Goal: Navigation & Orientation: Find specific page/section

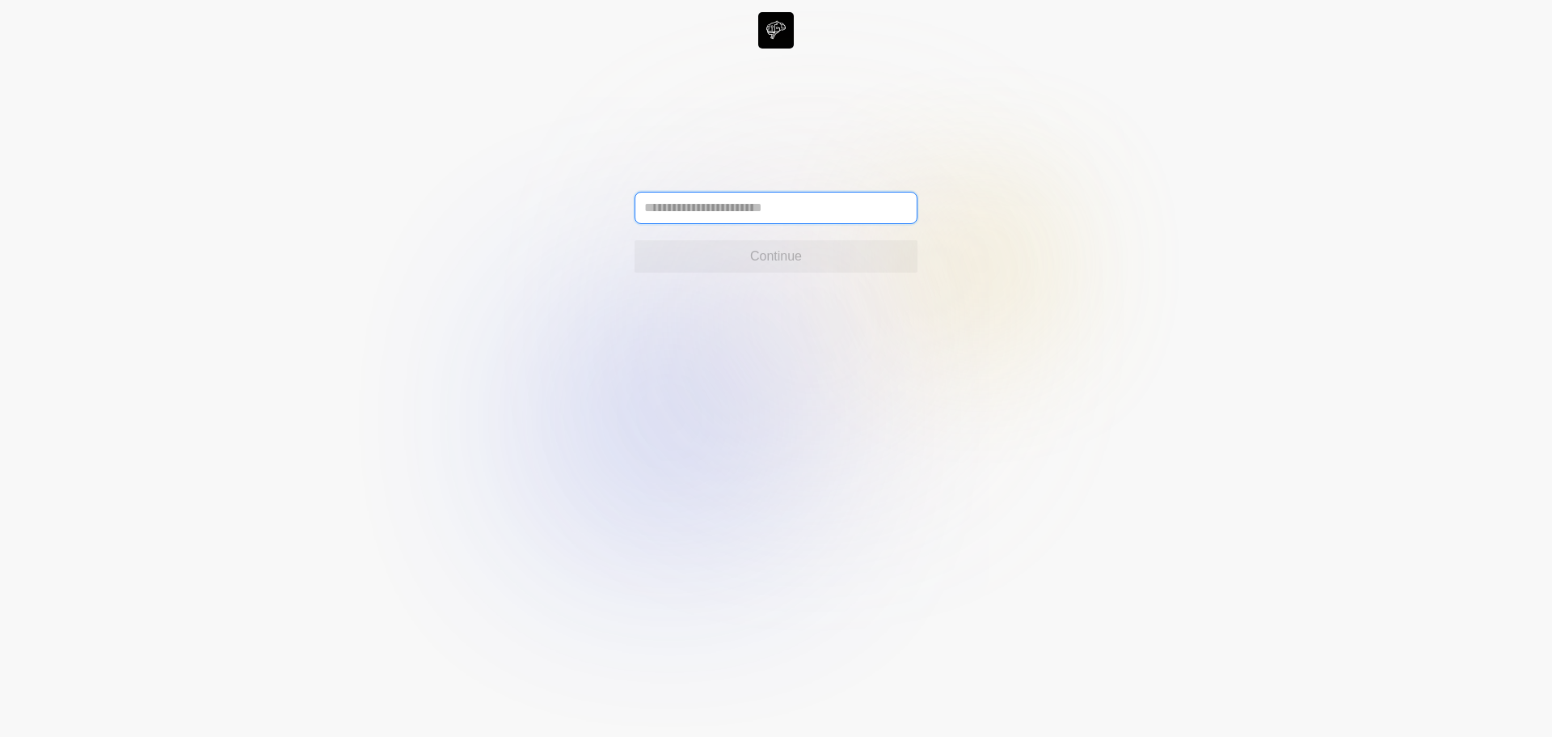
click at [747, 211] on input "text" at bounding box center [776, 208] width 283 height 32
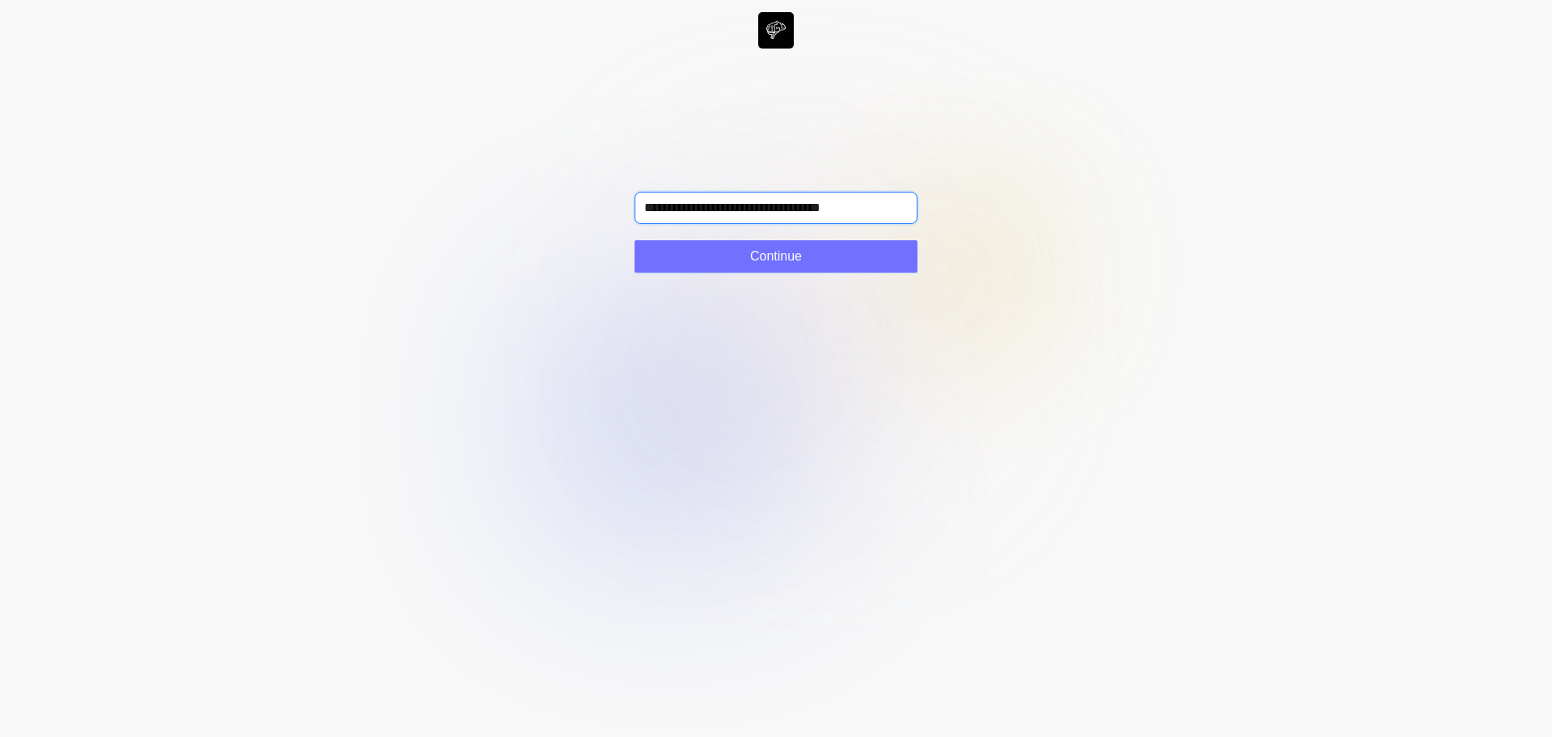
type input "**********"
click at [743, 260] on button "Continue" at bounding box center [776, 256] width 283 height 32
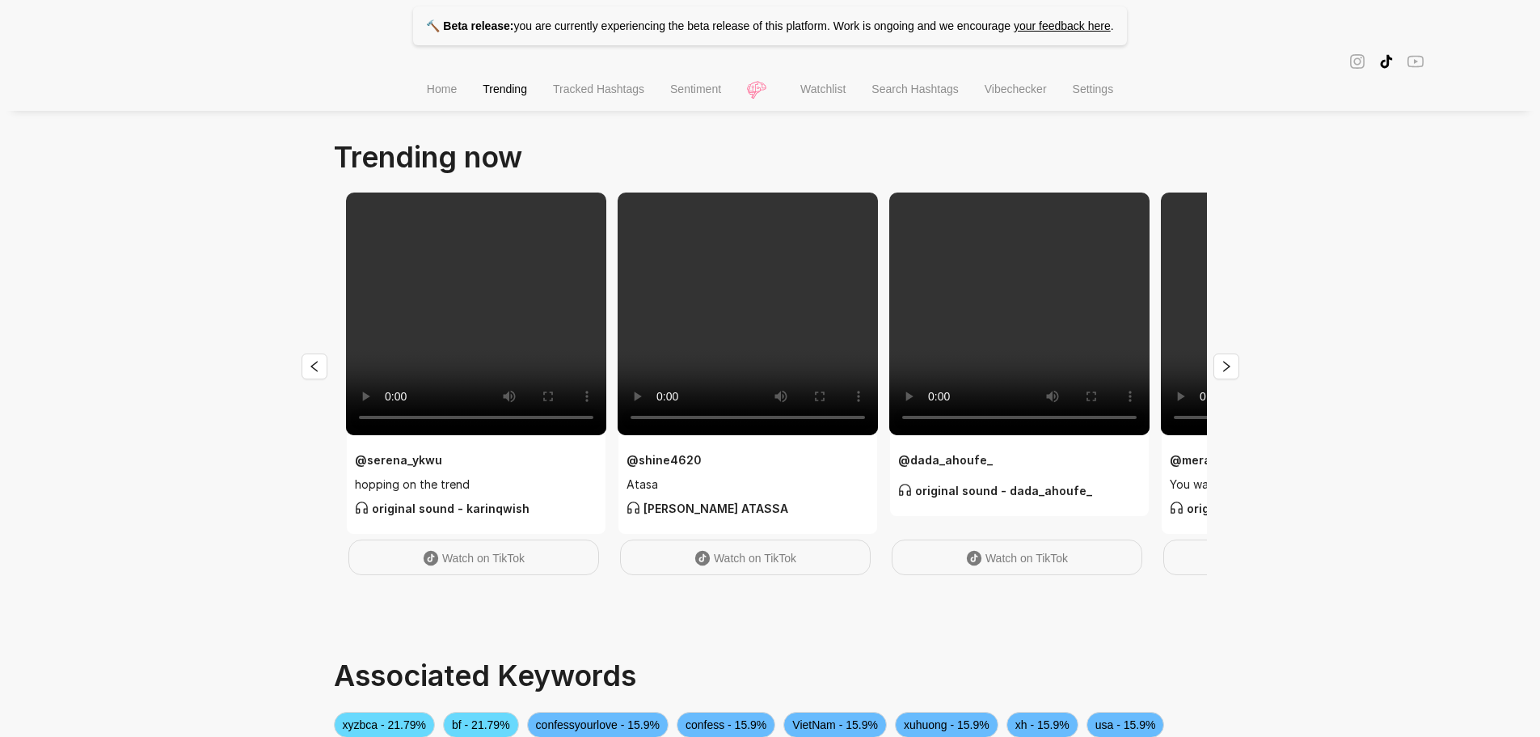
click at [1097, 93] on span "Settings" at bounding box center [1093, 88] width 41 height 13
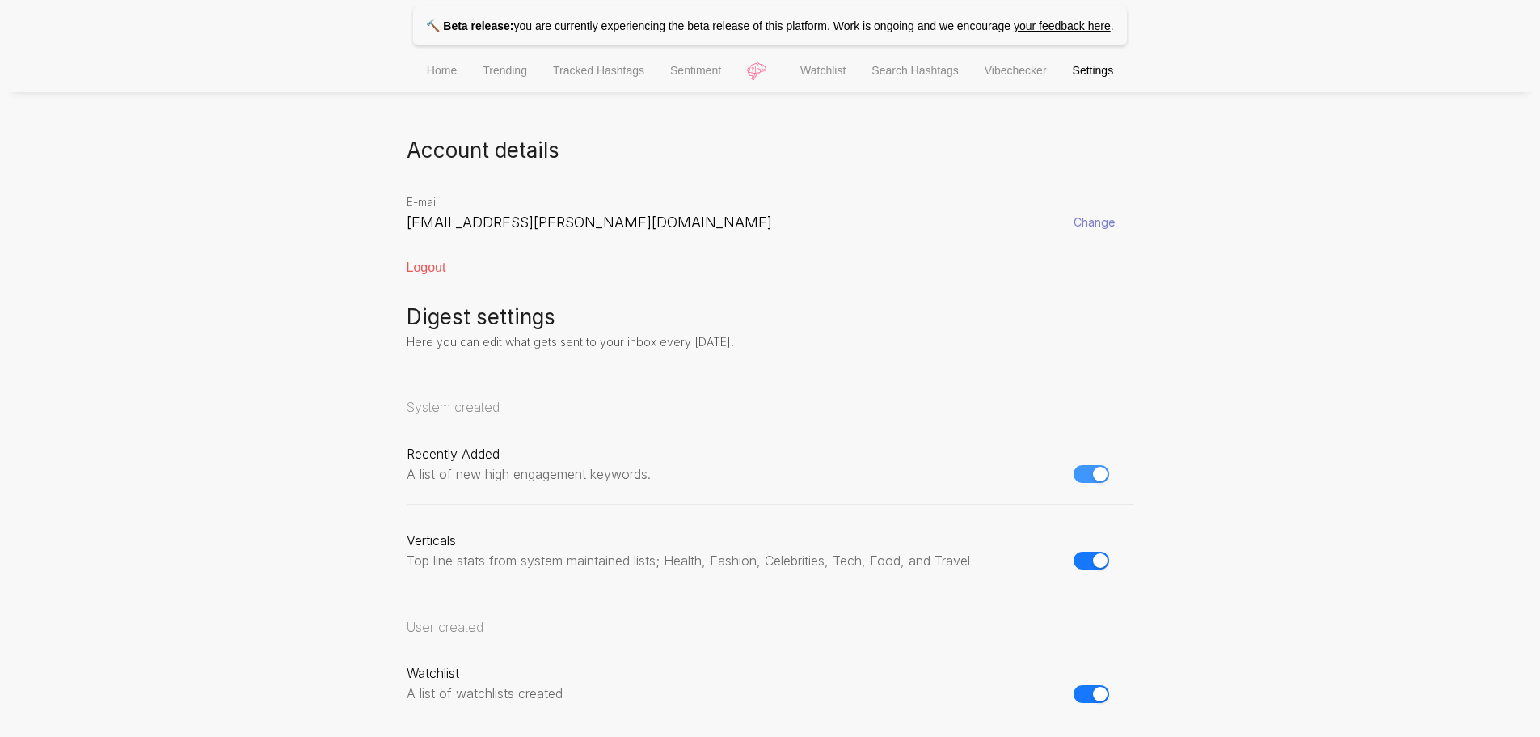
click at [1086, 474] on span "button" at bounding box center [1092, 474] width 36 height 18
click at [1085, 562] on span "button" at bounding box center [1092, 560] width 36 height 18
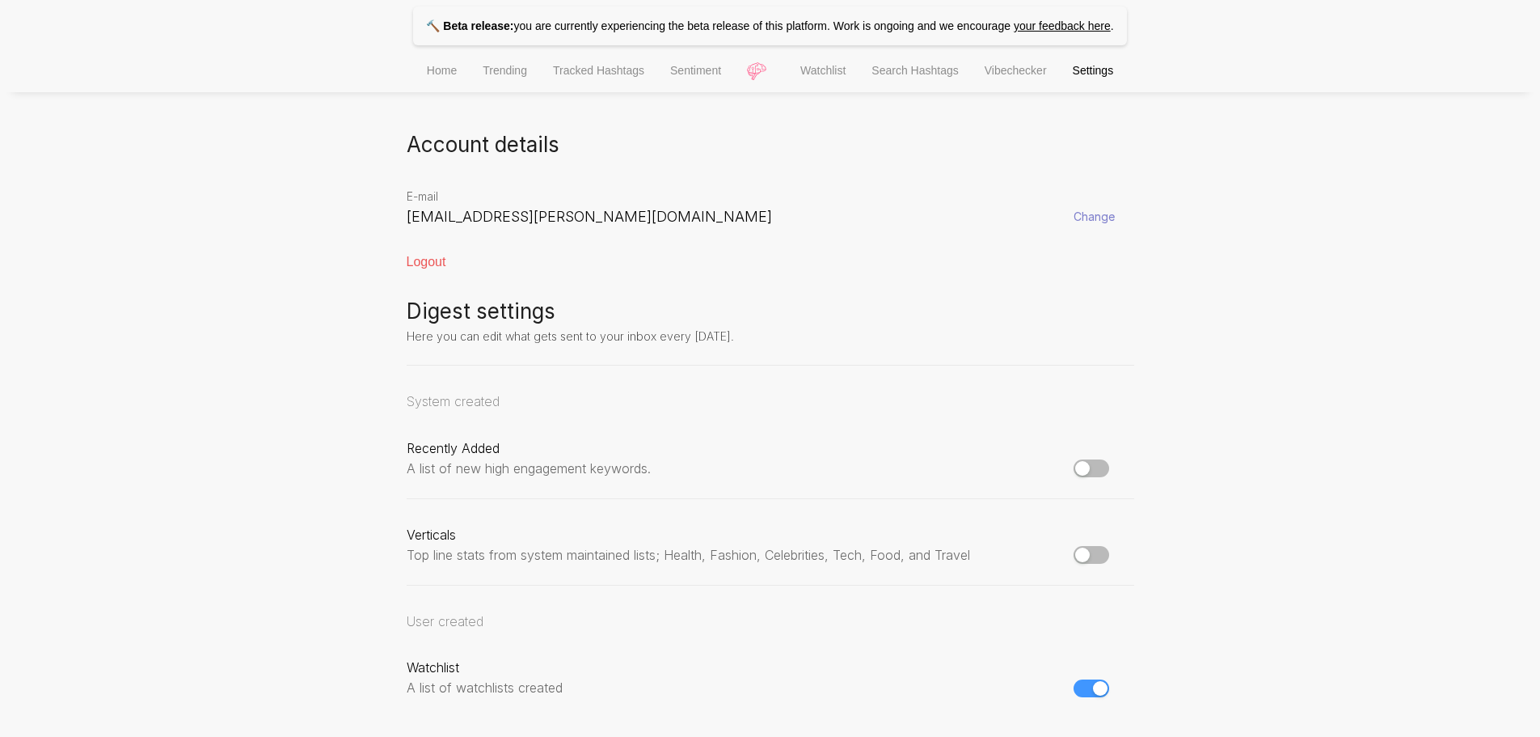
click at [1081, 691] on span "button" at bounding box center [1092, 688] width 36 height 18
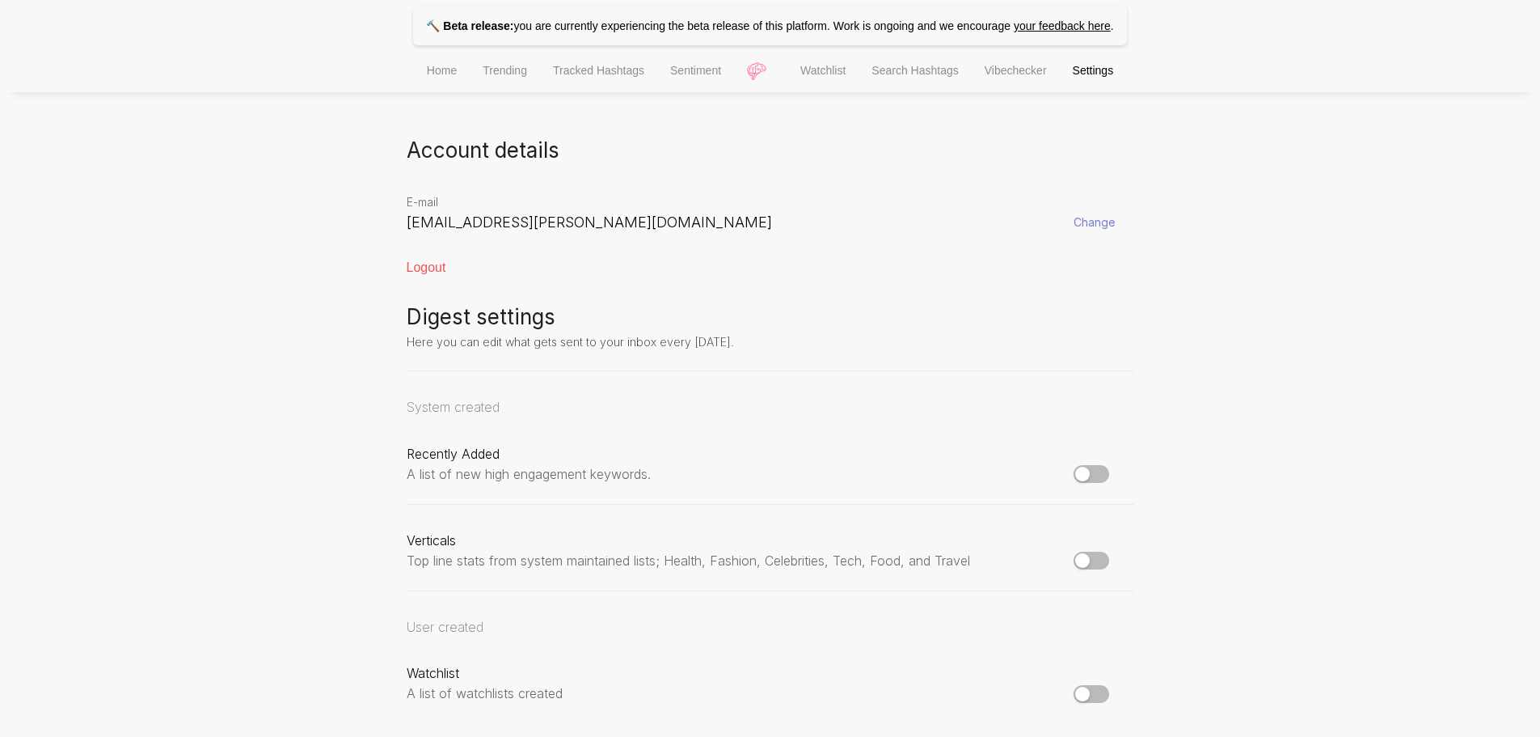
click at [688, 74] on span "Sentiment" at bounding box center [695, 70] width 51 height 13
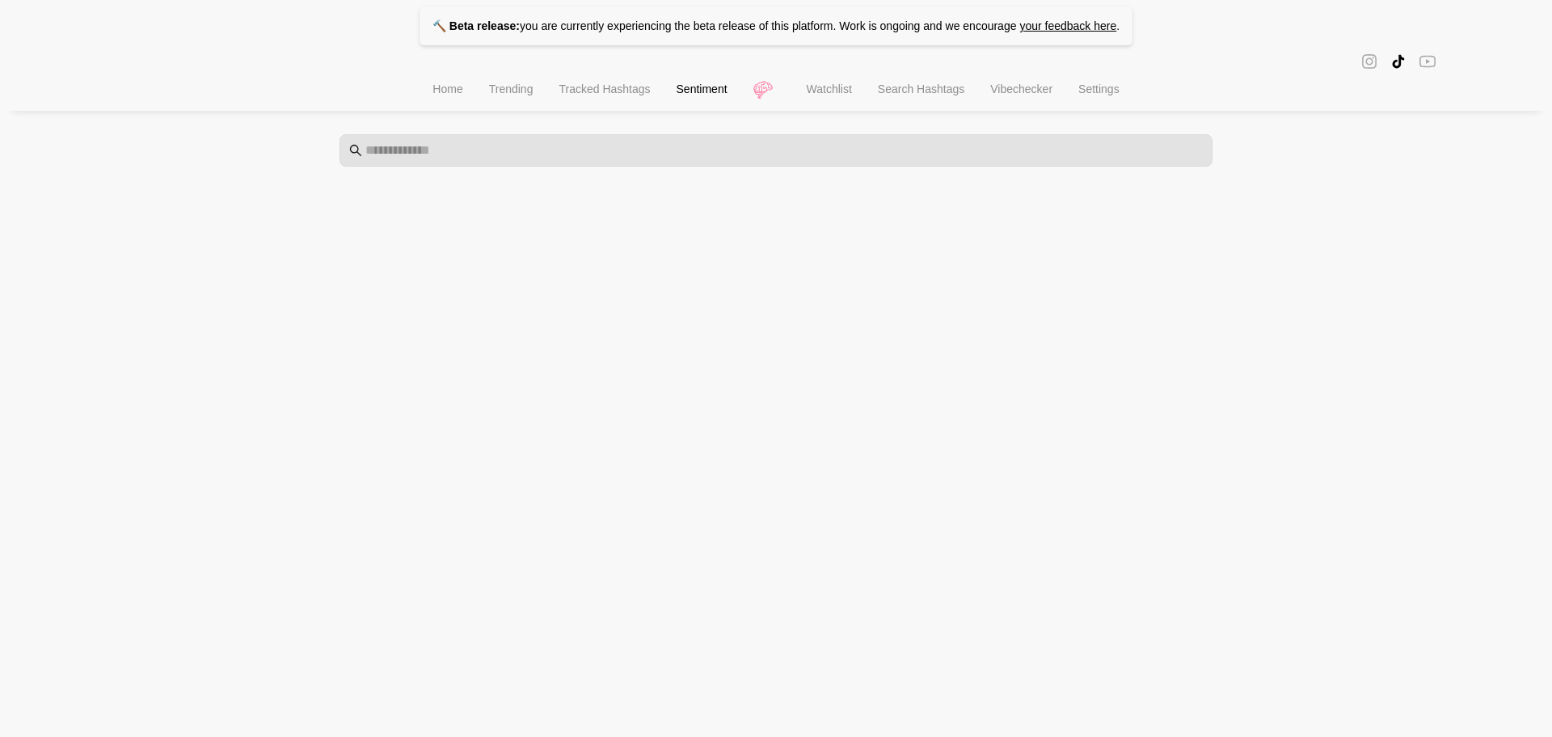
click at [454, 89] on span "Home" at bounding box center [448, 88] width 30 height 13
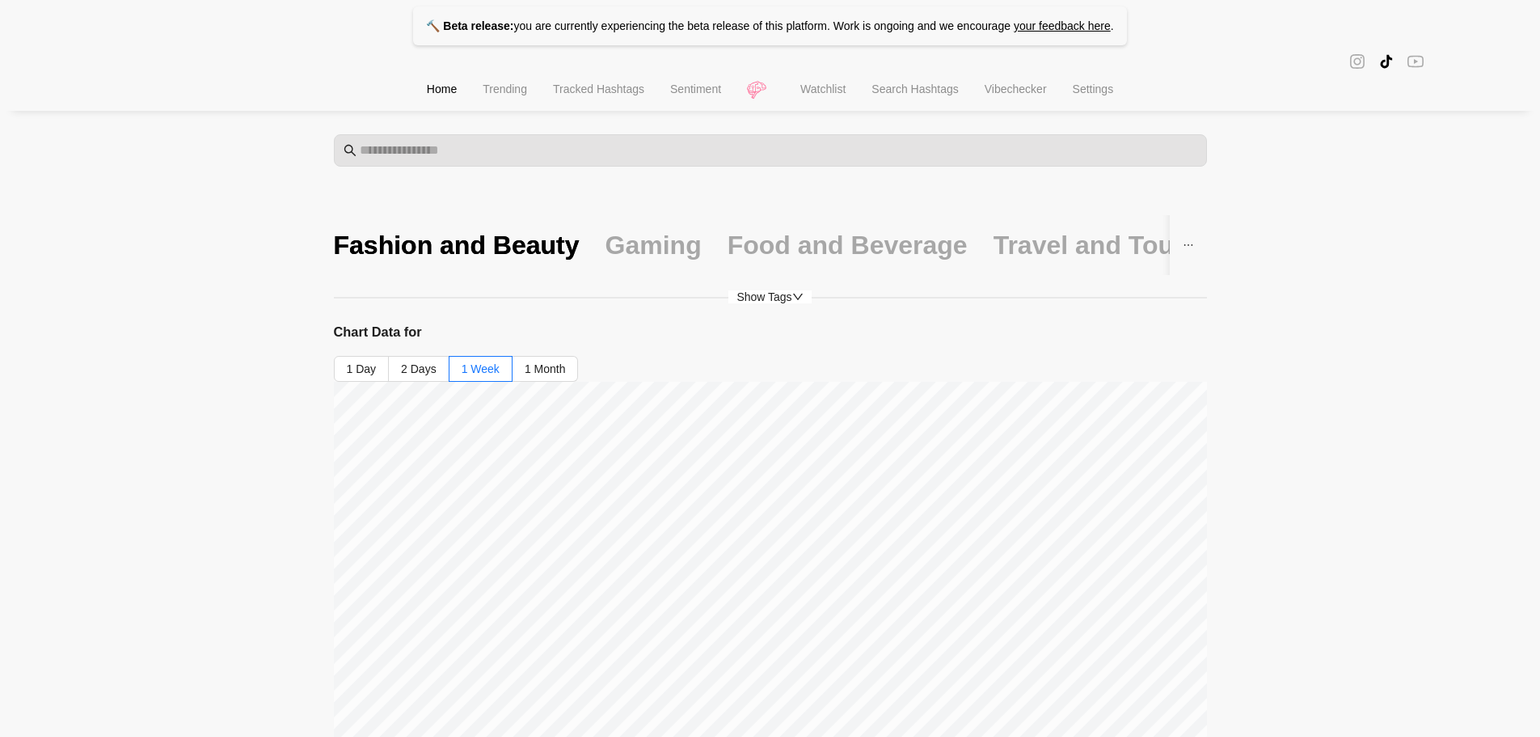
click at [510, 94] on span "Trending" at bounding box center [505, 88] width 44 height 13
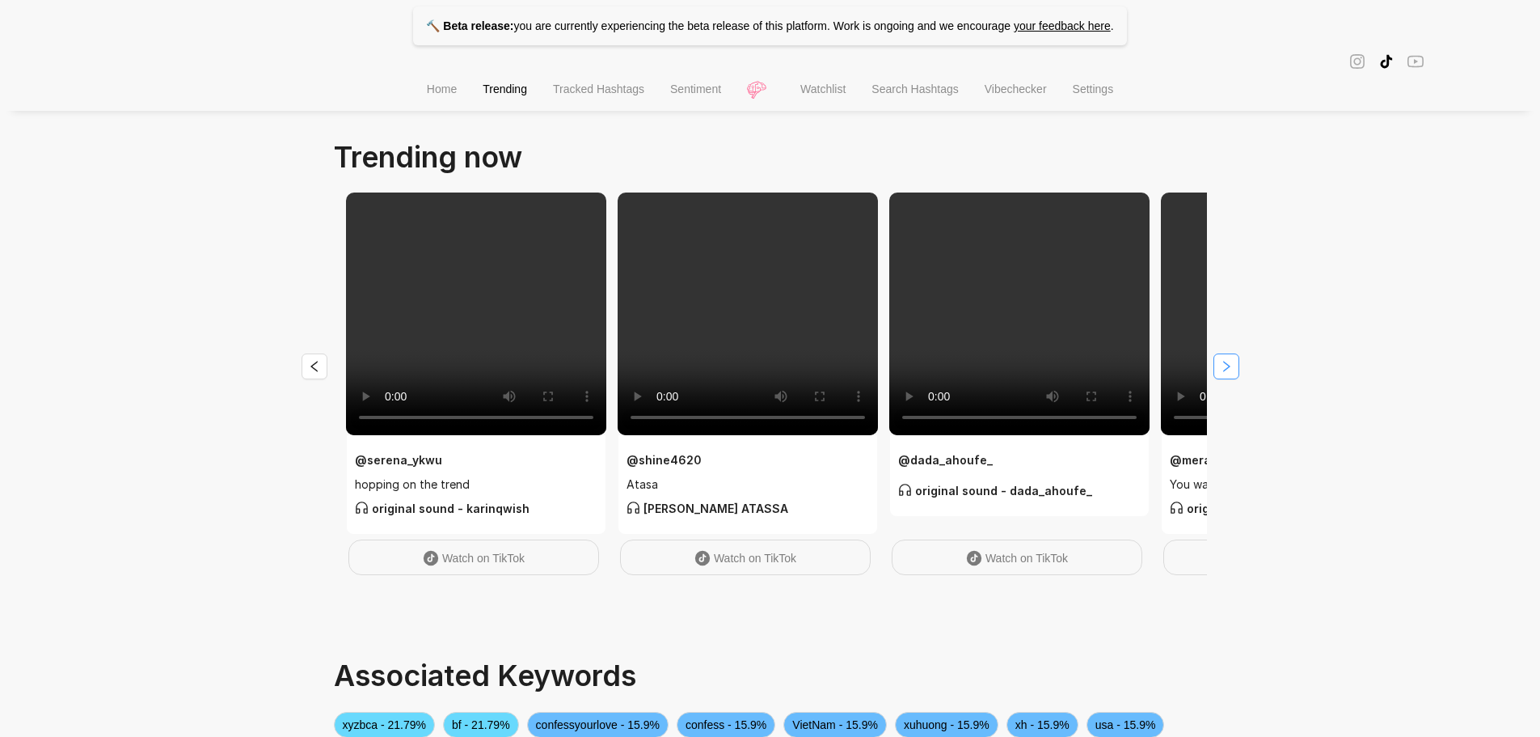
click at [1224, 363] on icon "right" at bounding box center [1226, 366] width 7 height 11
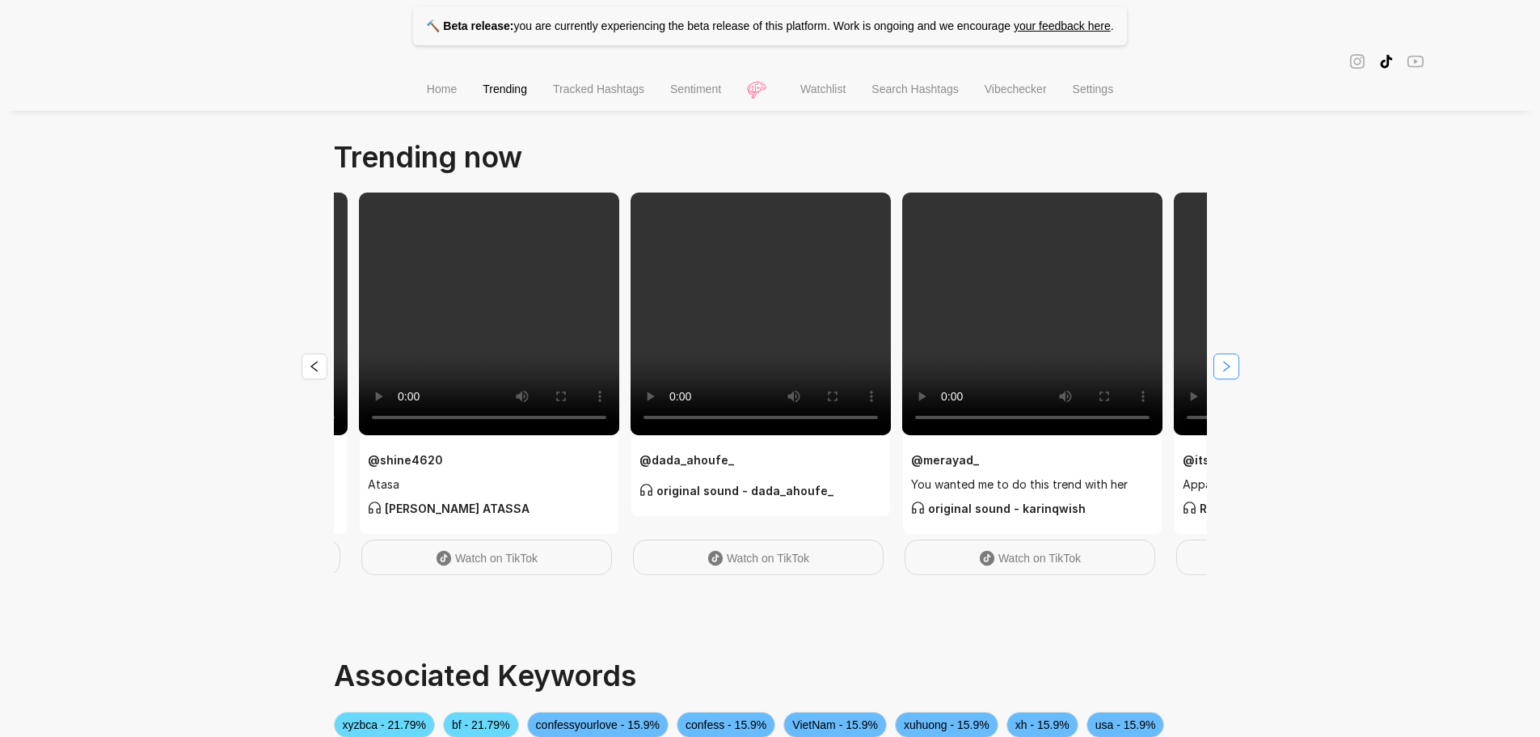
click at [1224, 363] on icon "right" at bounding box center [1226, 366] width 7 height 11
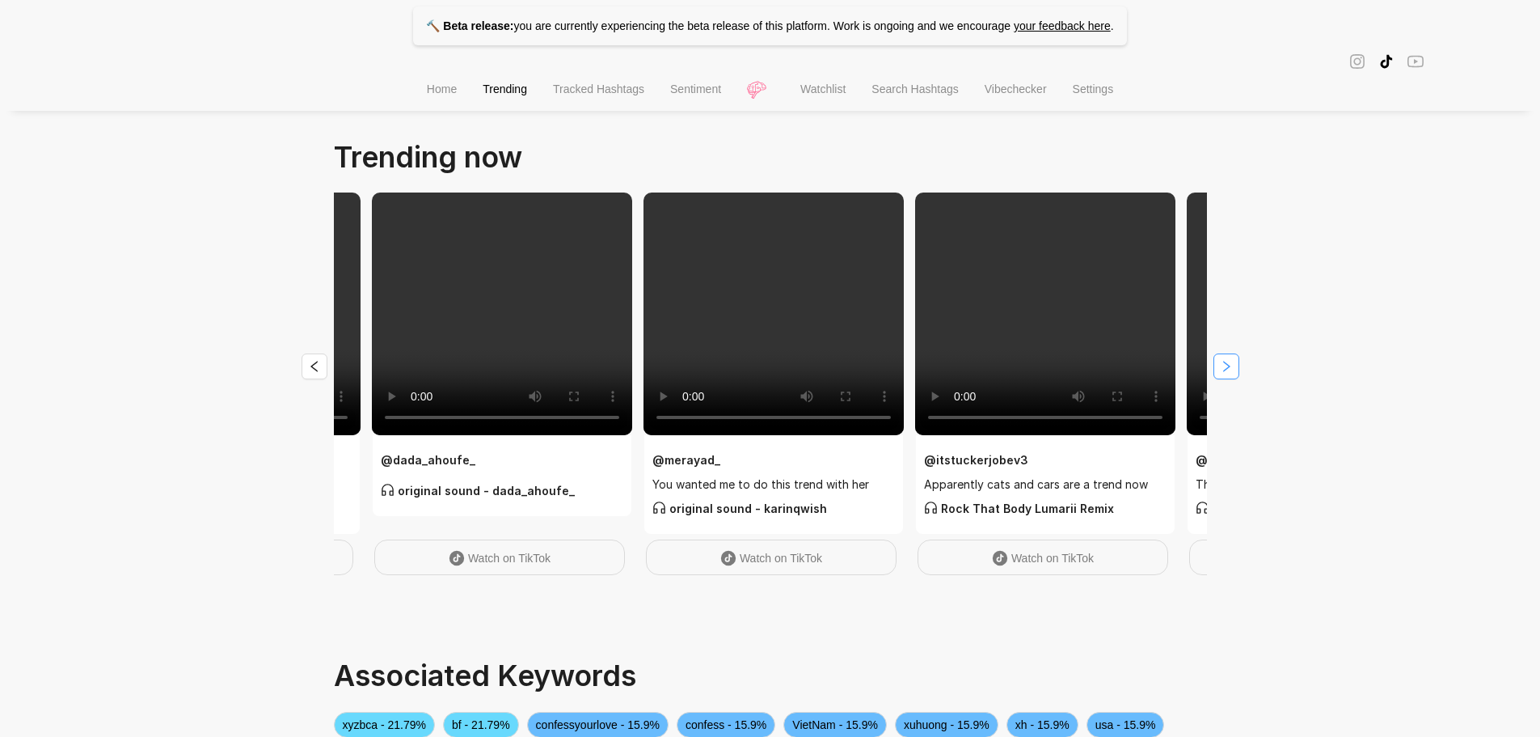
click at [1224, 363] on icon "right" at bounding box center [1226, 366] width 7 height 11
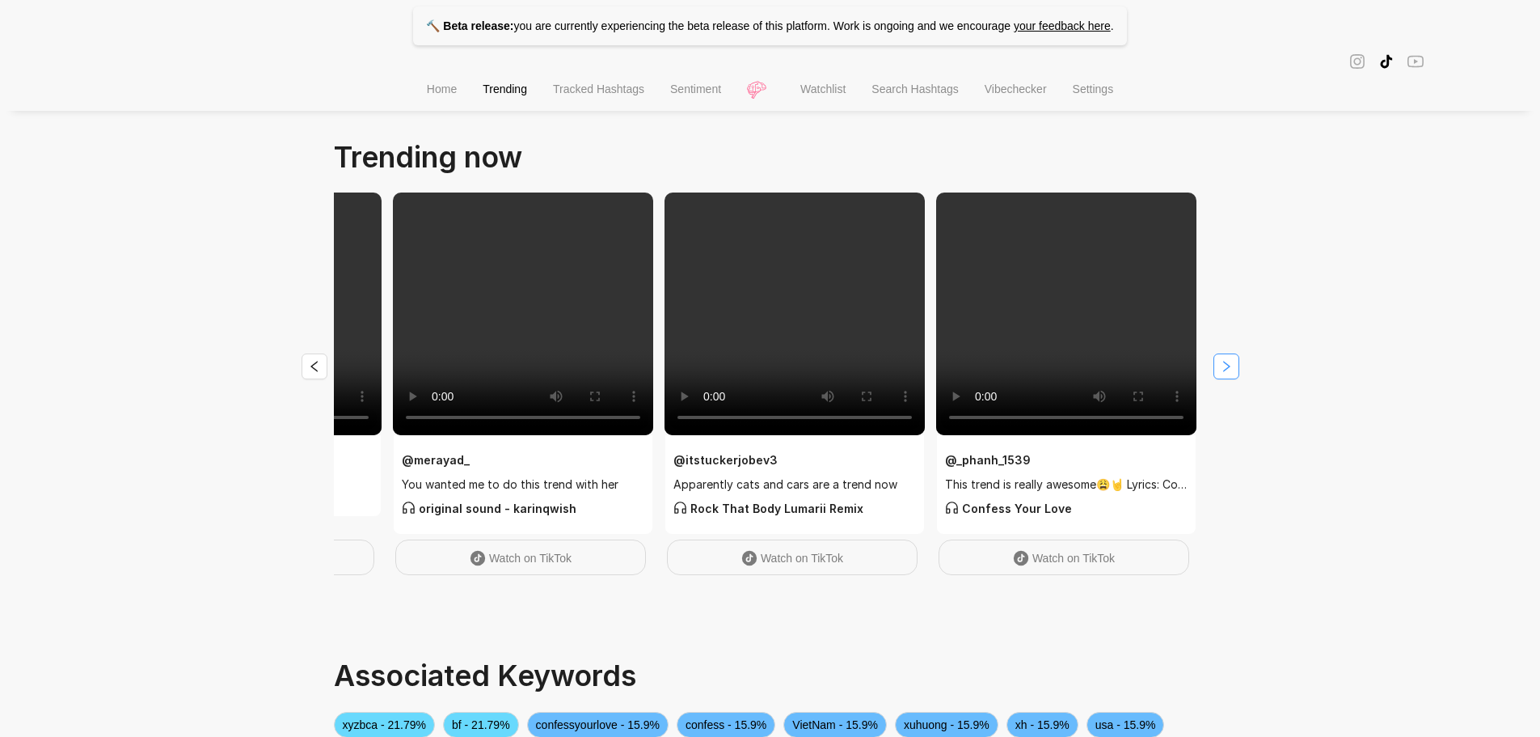
scroll to position [0, 776]
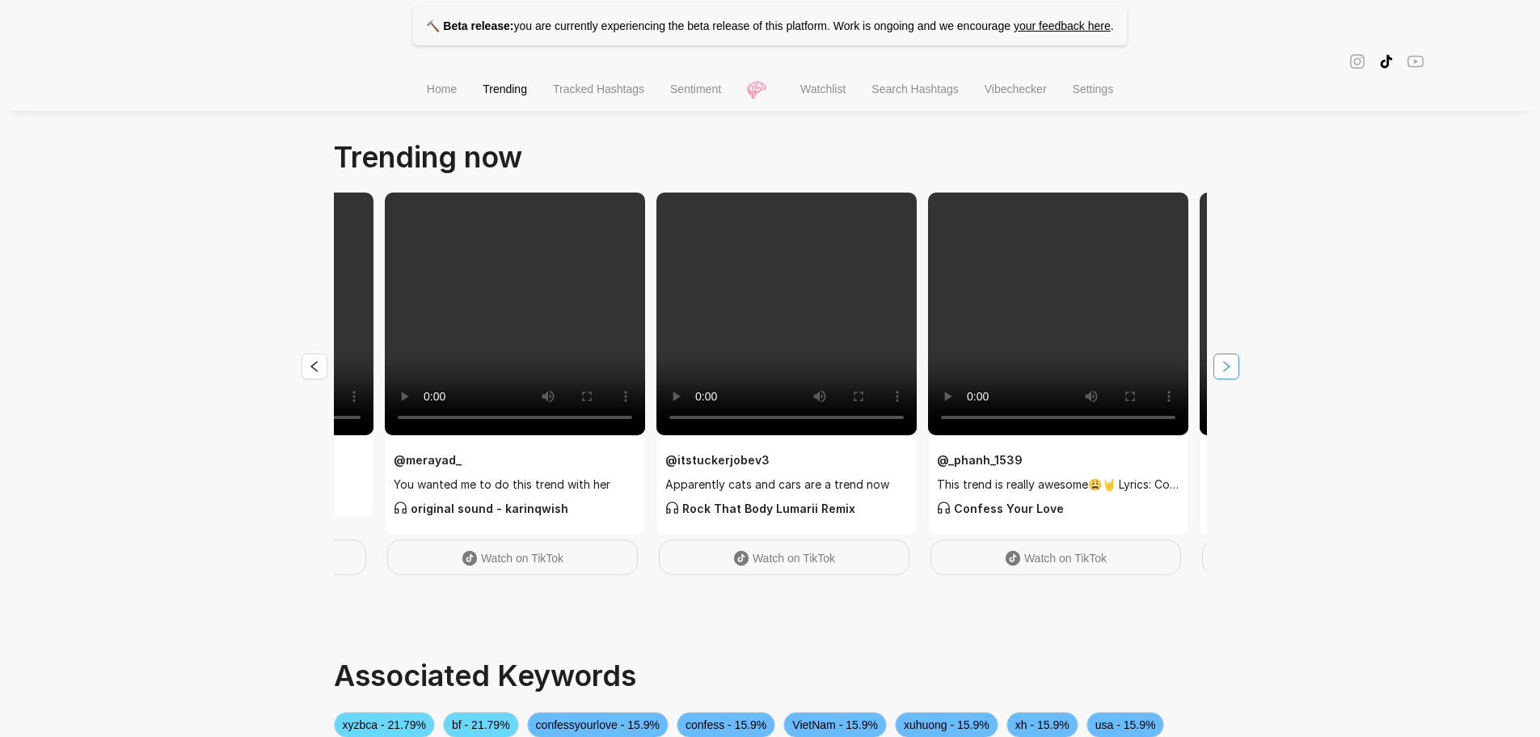
click at [1224, 363] on icon "right" at bounding box center [1226, 366] width 7 height 11
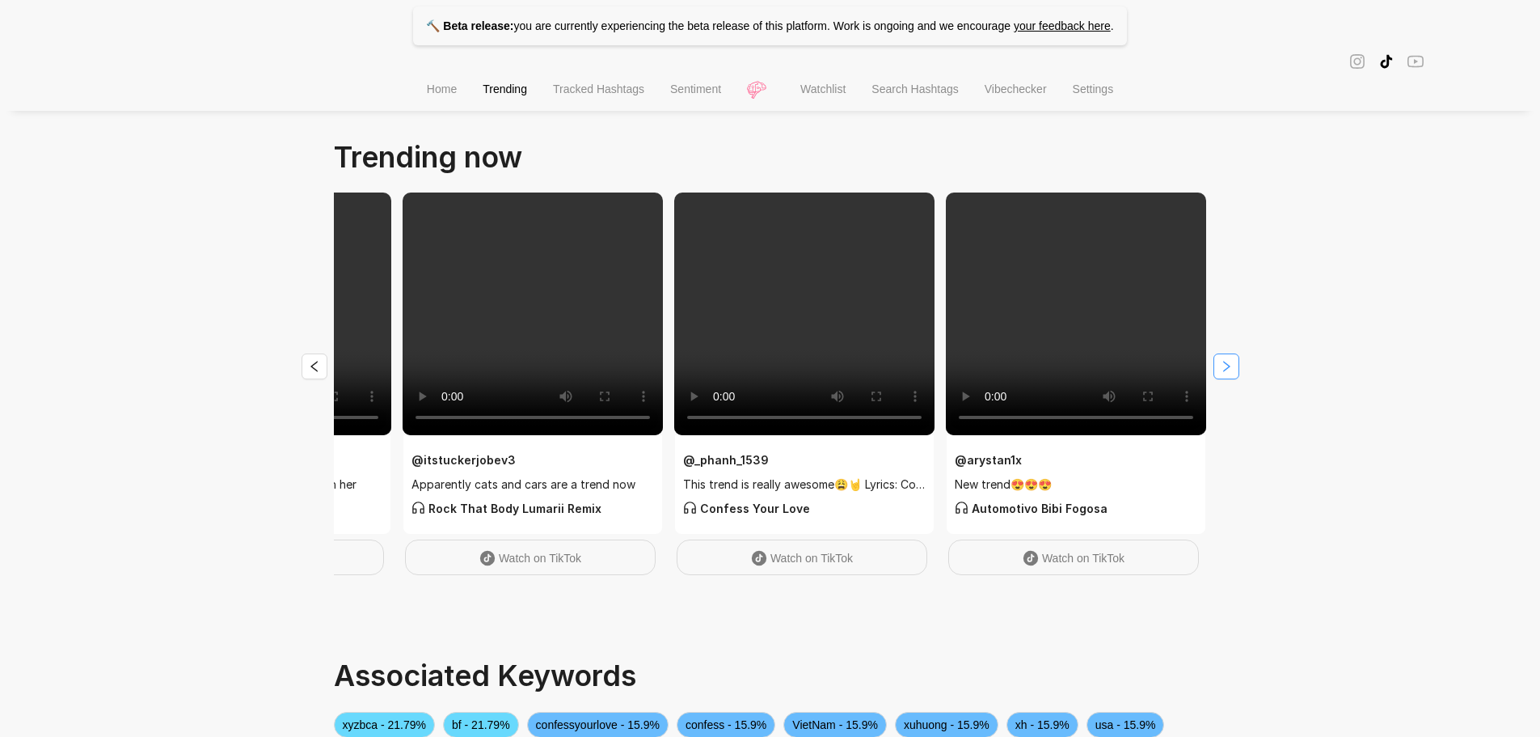
scroll to position [0, 1035]
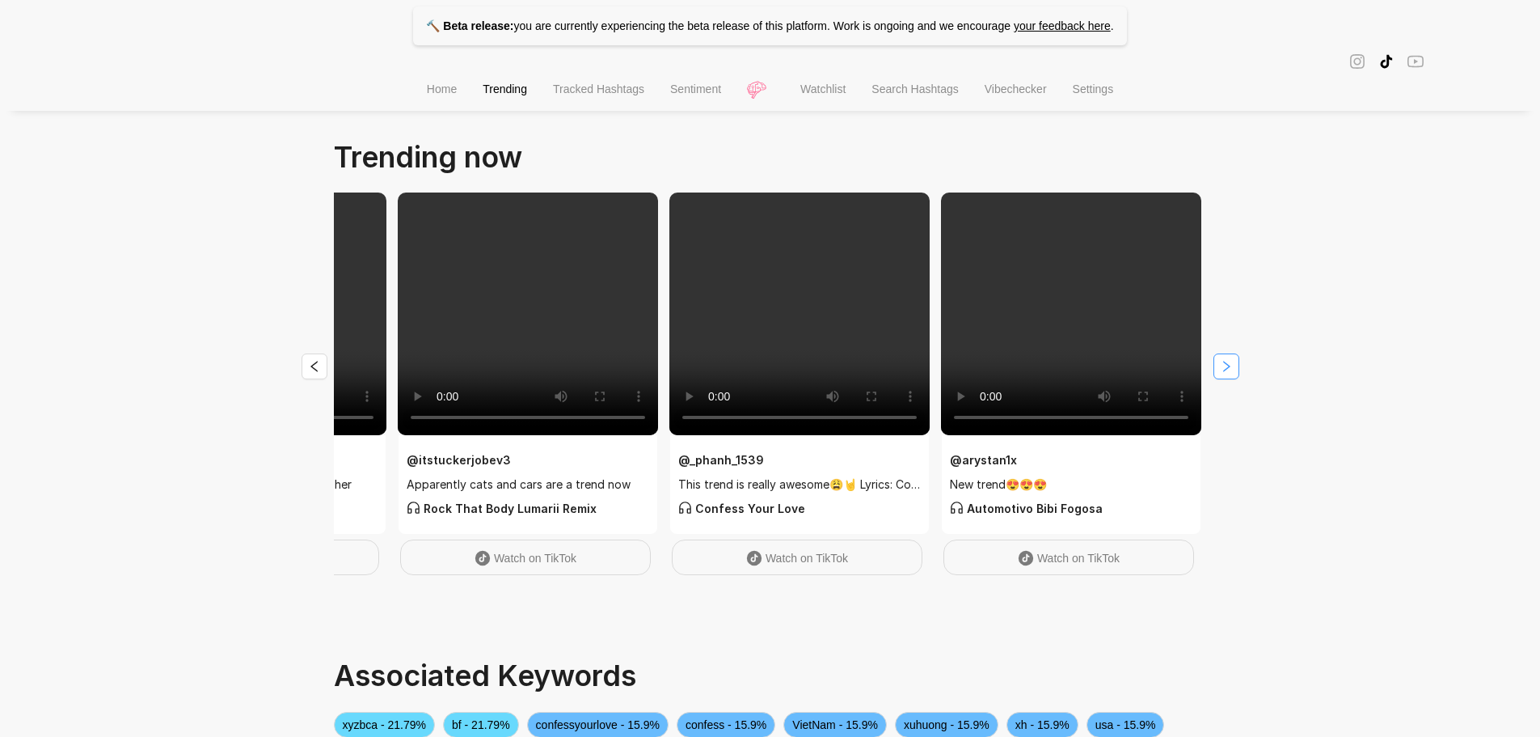
click at [1224, 363] on icon "right" at bounding box center [1226, 366] width 7 height 11
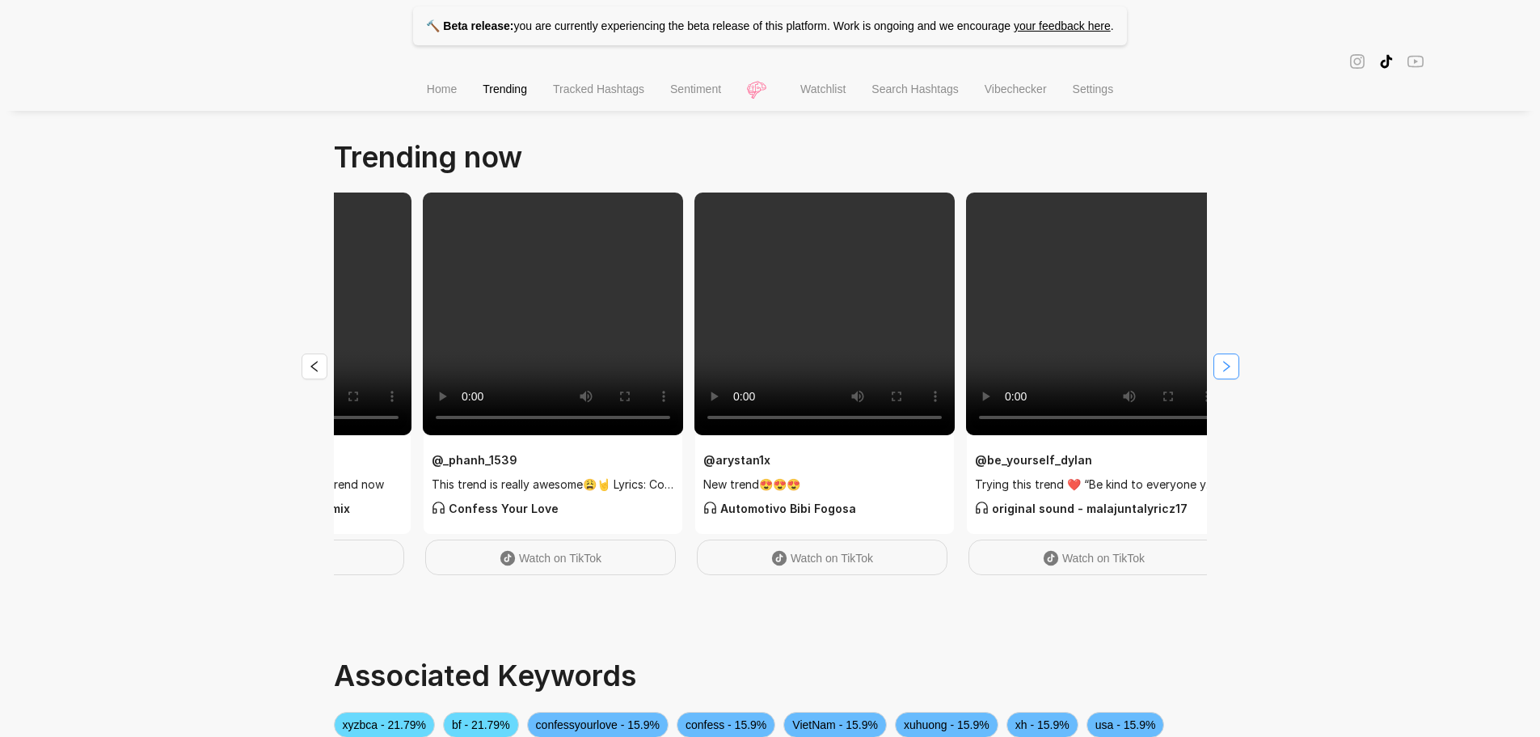
scroll to position [0, 1294]
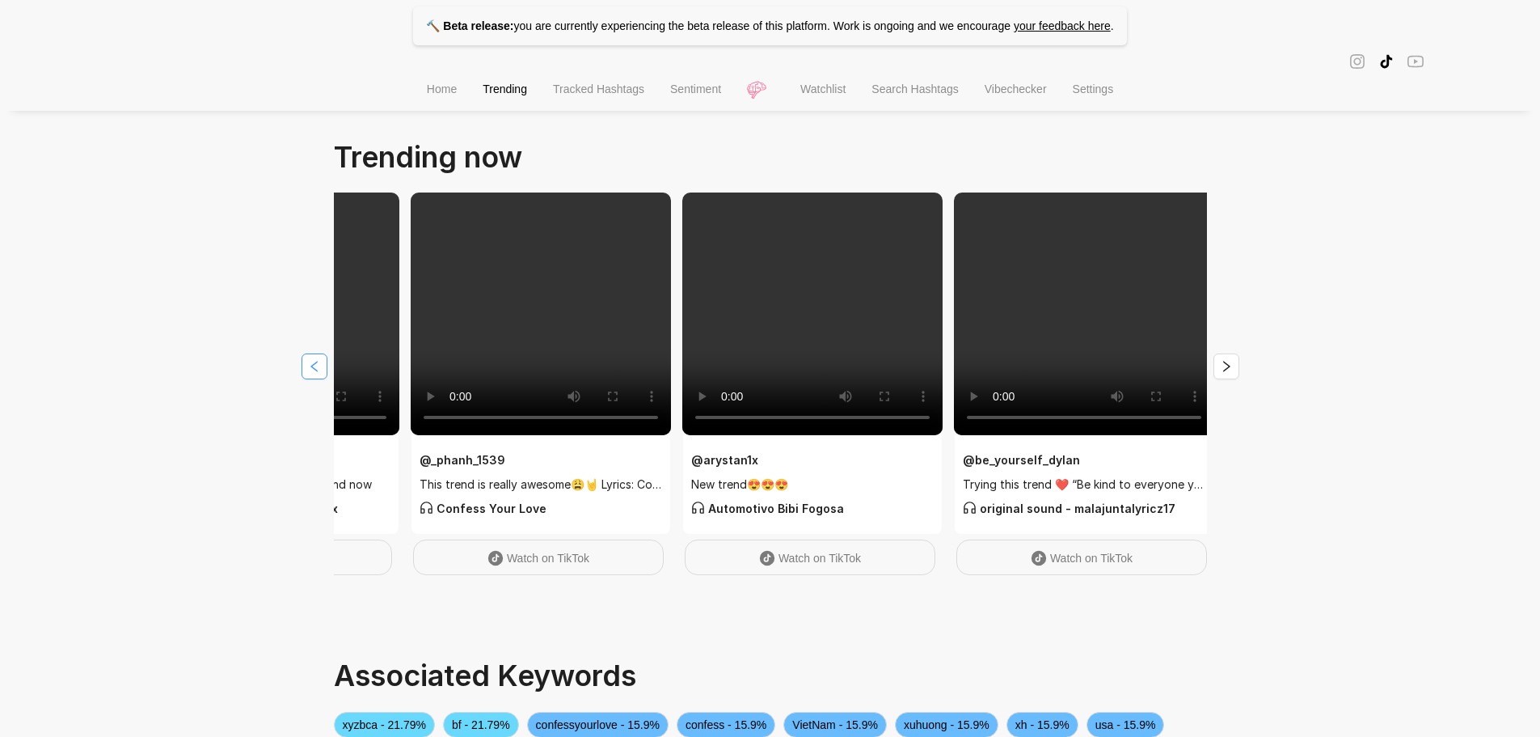
click at [310, 358] on button "button" at bounding box center [315, 366] width 26 height 26
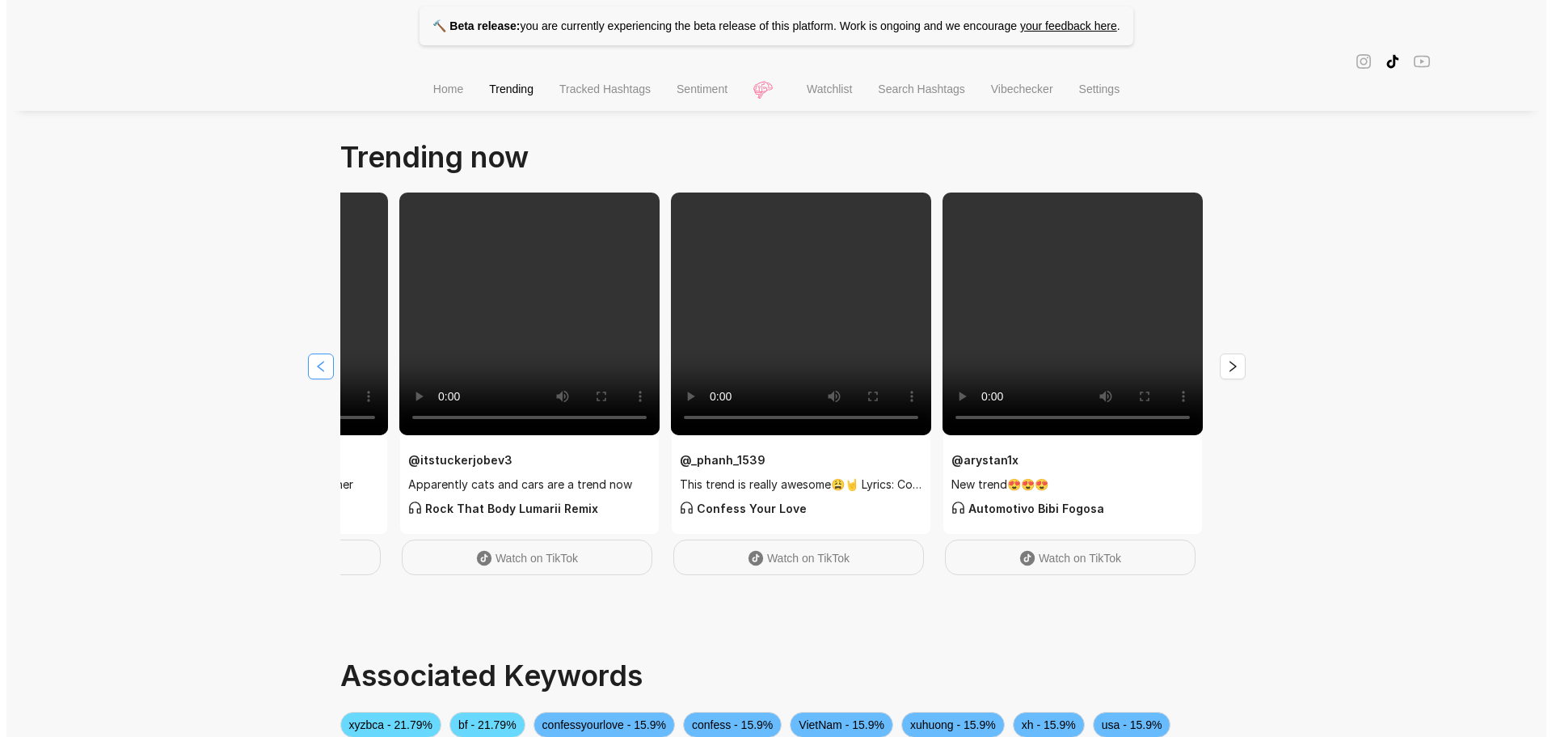
scroll to position [0, 1035]
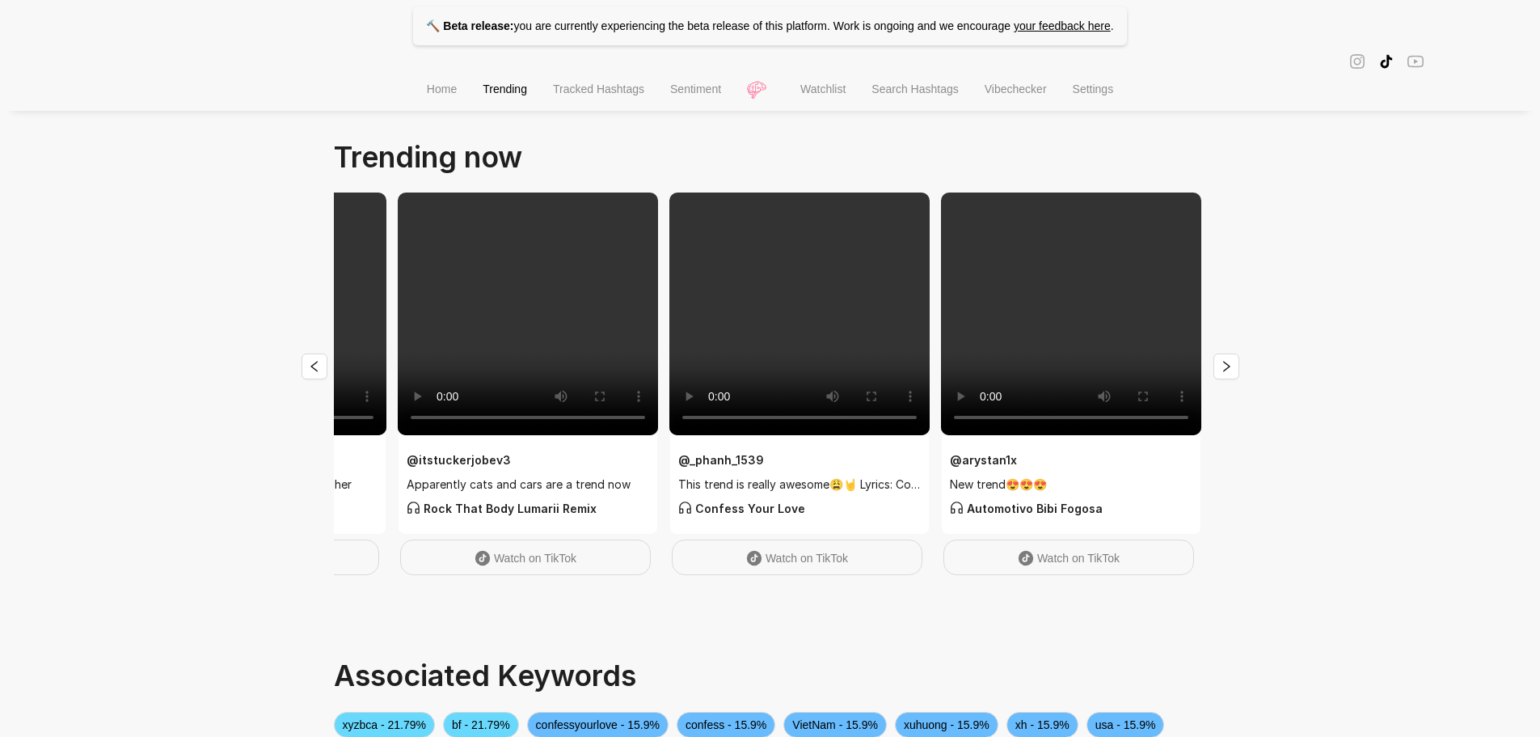
click at [566, 95] on span "Tracked Hashtags" at bounding box center [598, 88] width 91 height 13
